Goal: Information Seeking & Learning: Learn about a topic

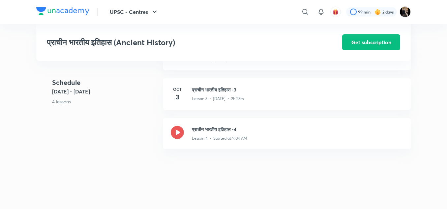
scroll to position [303, 0]
click at [214, 129] on h3 "प्राचीन भारतीय इतिहास -4" at bounding box center [297, 129] width 211 height 7
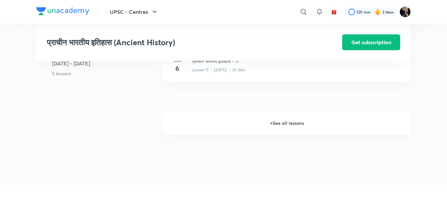
scroll to position [956, 0]
click at [279, 128] on h6 "+ See all lessons" at bounding box center [287, 123] width 248 height 23
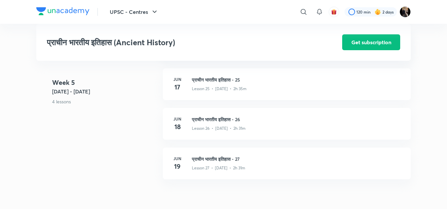
scroll to position [1326, 0]
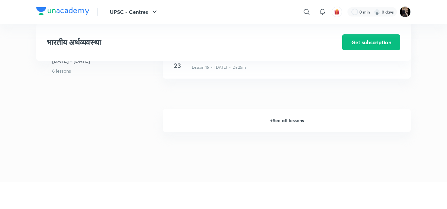
scroll to position [910, 0]
click at [278, 119] on h6 "+ See all lessons" at bounding box center [287, 120] width 248 height 23
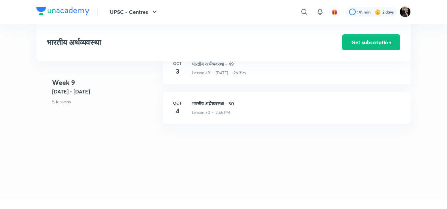
scroll to position [2424, 0]
